Goal: Task Accomplishment & Management: Manage account settings

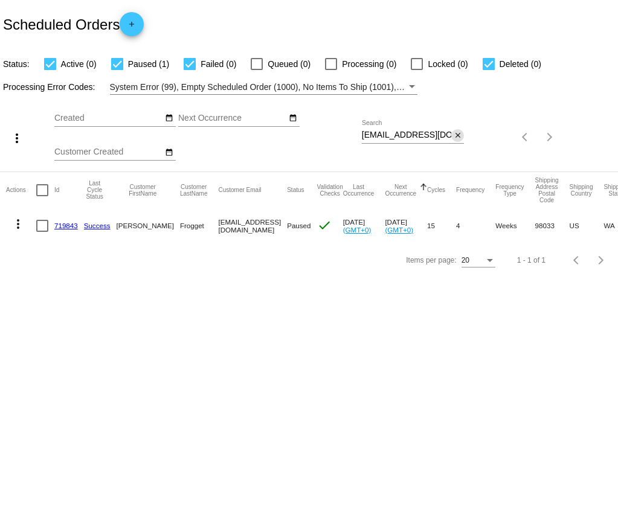
click at [461, 138] on mat-icon "close" at bounding box center [458, 136] width 8 height 10
click at [461, 138] on mat-icon "search" at bounding box center [456, 137] width 14 height 19
click at [435, 172] on mat-table "Actions Id Last Cycle Status Customer FirstName Customer LastName Customer Emai…" at bounding box center [309, 207] width 618 height 71
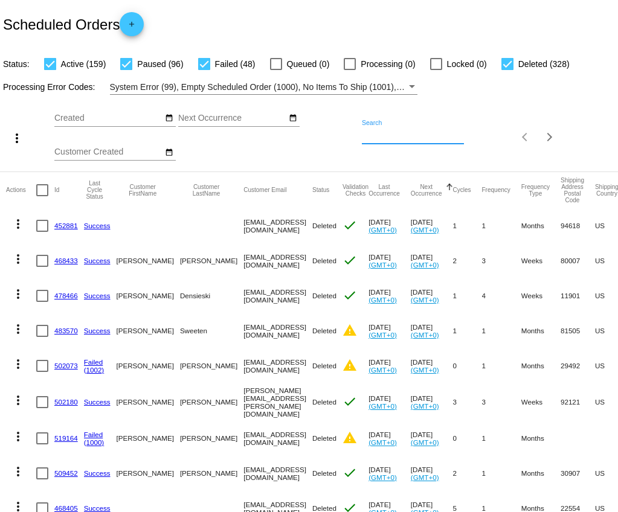
click at [414, 138] on input "Search" at bounding box center [413, 135] width 103 height 10
paste input "[EMAIL_ADDRESS][DOMAIN_NAME]"
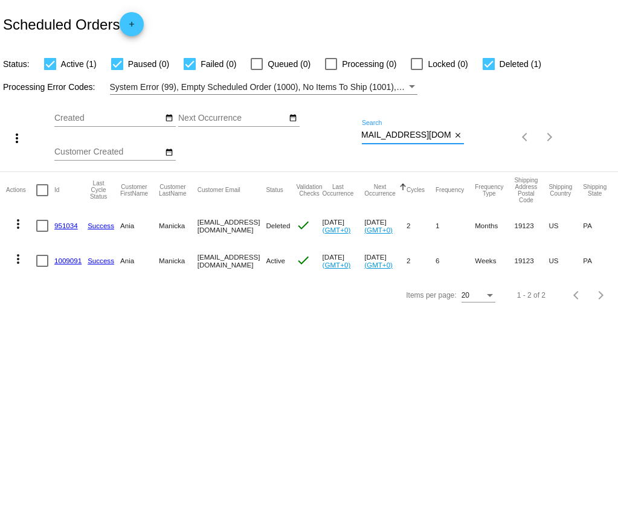
type input "[EMAIL_ADDRESS][DOMAIN_NAME]"
click at [68, 263] on link "1009091" at bounding box center [67, 261] width 27 height 8
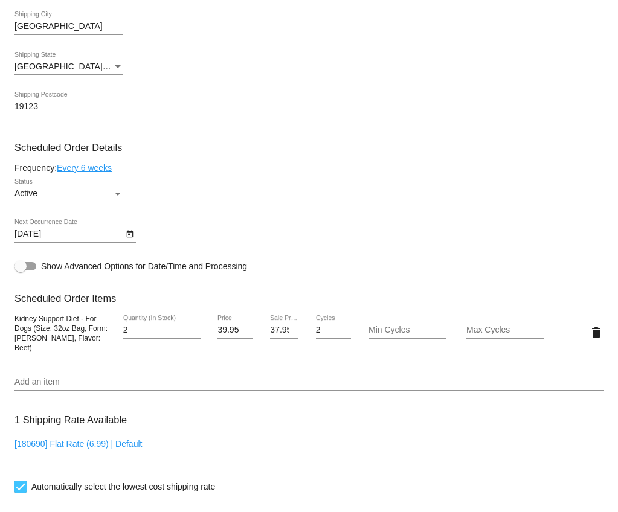
scroll to position [585, 0]
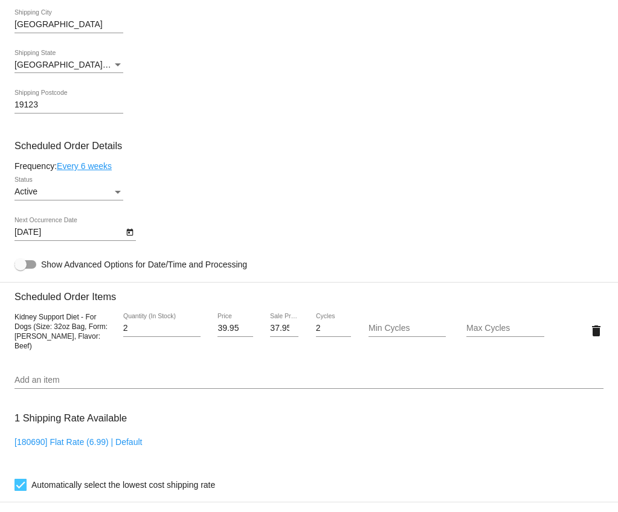
click at [129, 236] on icon "Open calendar" at bounding box center [129, 232] width 7 height 7
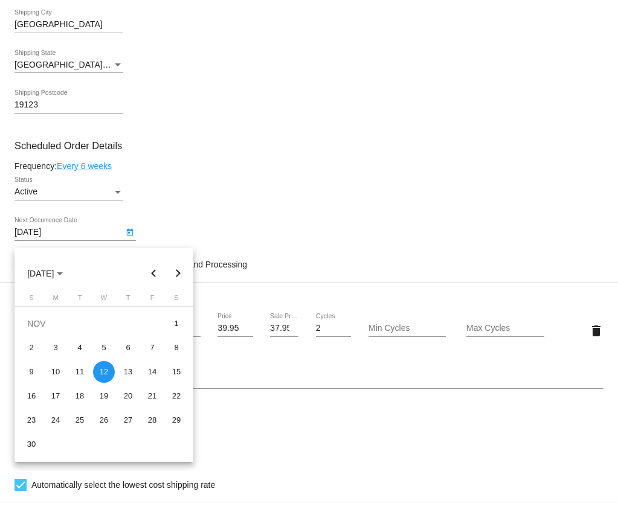
click at [152, 271] on button "Previous month" at bounding box center [154, 274] width 24 height 24
click at [58, 373] on div "13" at bounding box center [56, 372] width 22 height 22
type input "[DATE]"
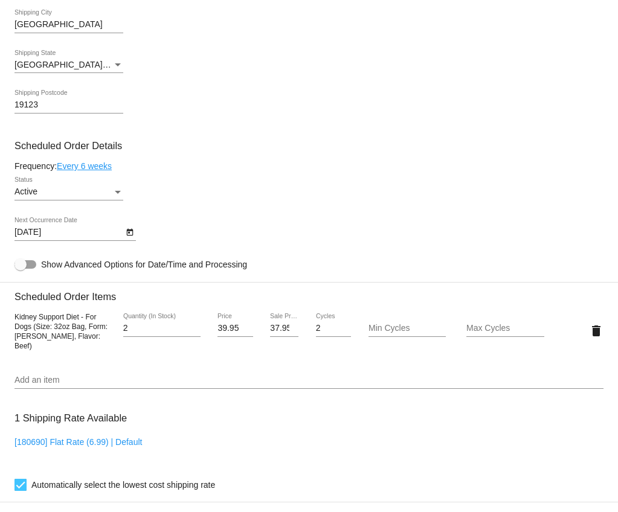
click at [187, 321] on div "2 Quantity (In Stock)" at bounding box center [161, 325] width 77 height 24
type input "3"
click at [195, 332] on input "3" at bounding box center [161, 329] width 77 height 10
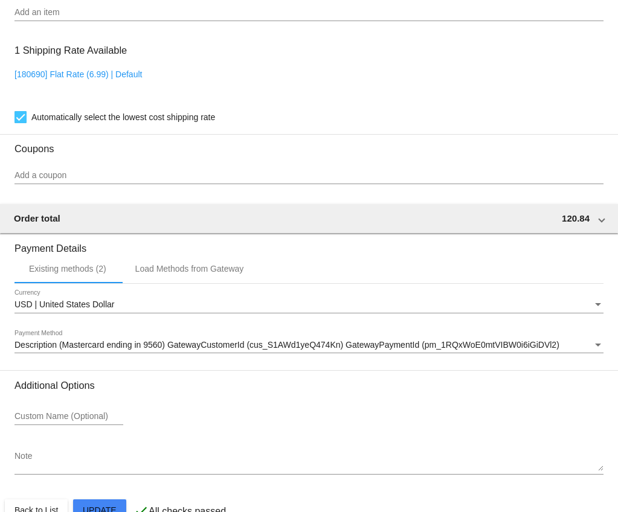
scroll to position [988, 0]
